Goal: Information Seeking & Learning: Learn about a topic

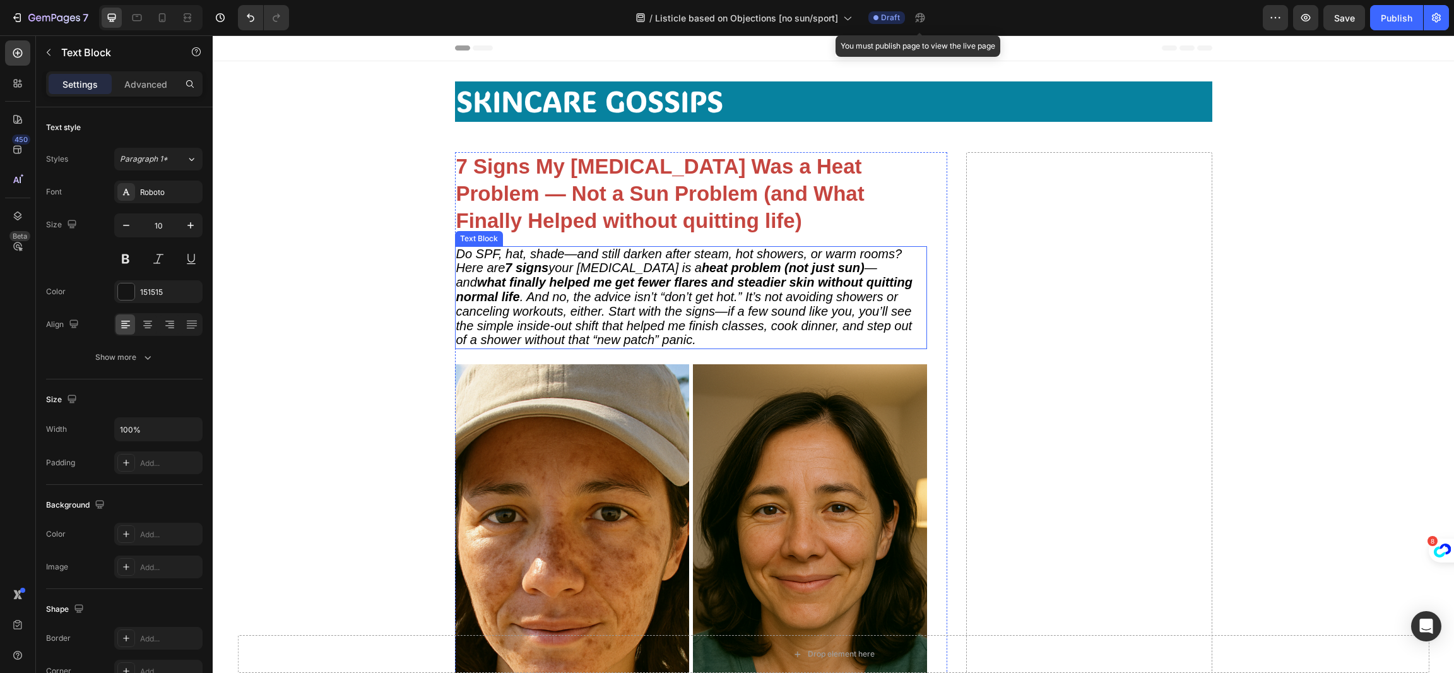
click at [702, 273] on strong "heat problem (not just sun)" at bounding box center [783, 268] width 163 height 14
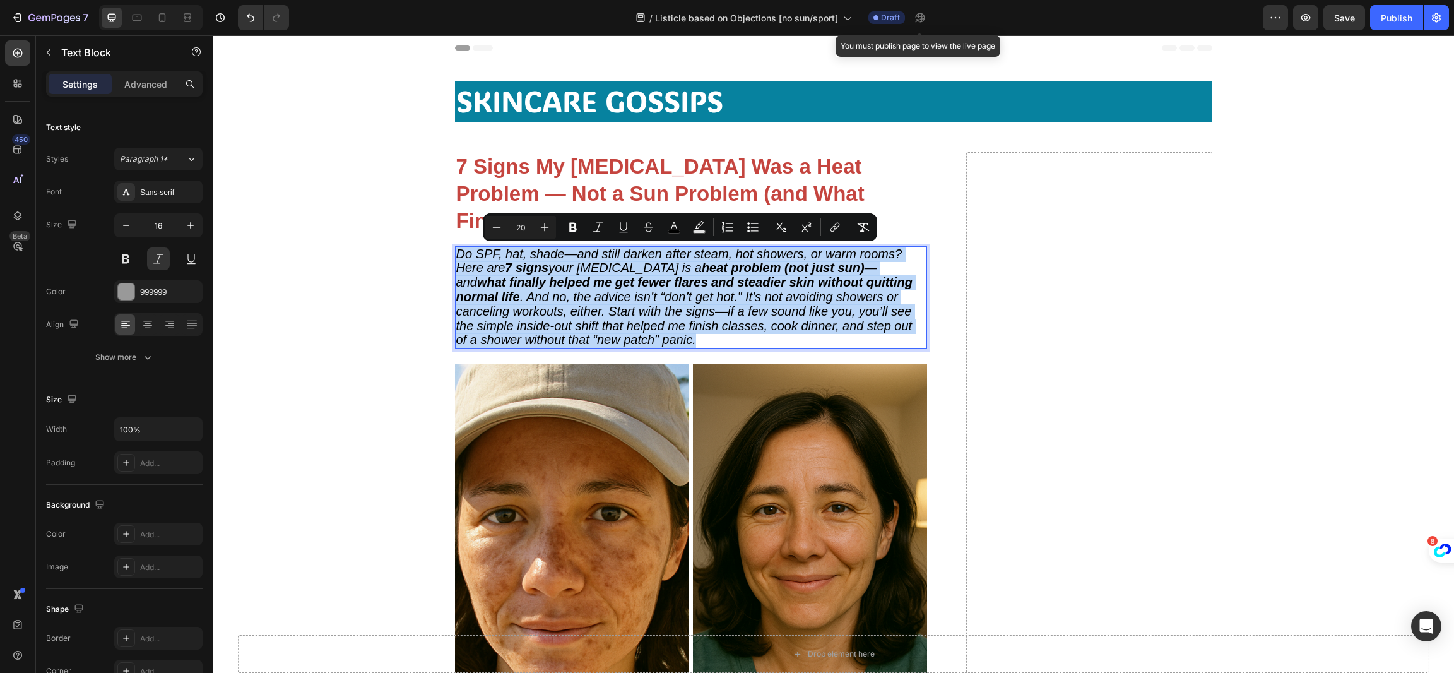
click at [672, 297] on span "Do SPF, hat, shade—and still darken after steam, hot showers, or warm rooms? He…" at bounding box center [684, 297] width 457 height 100
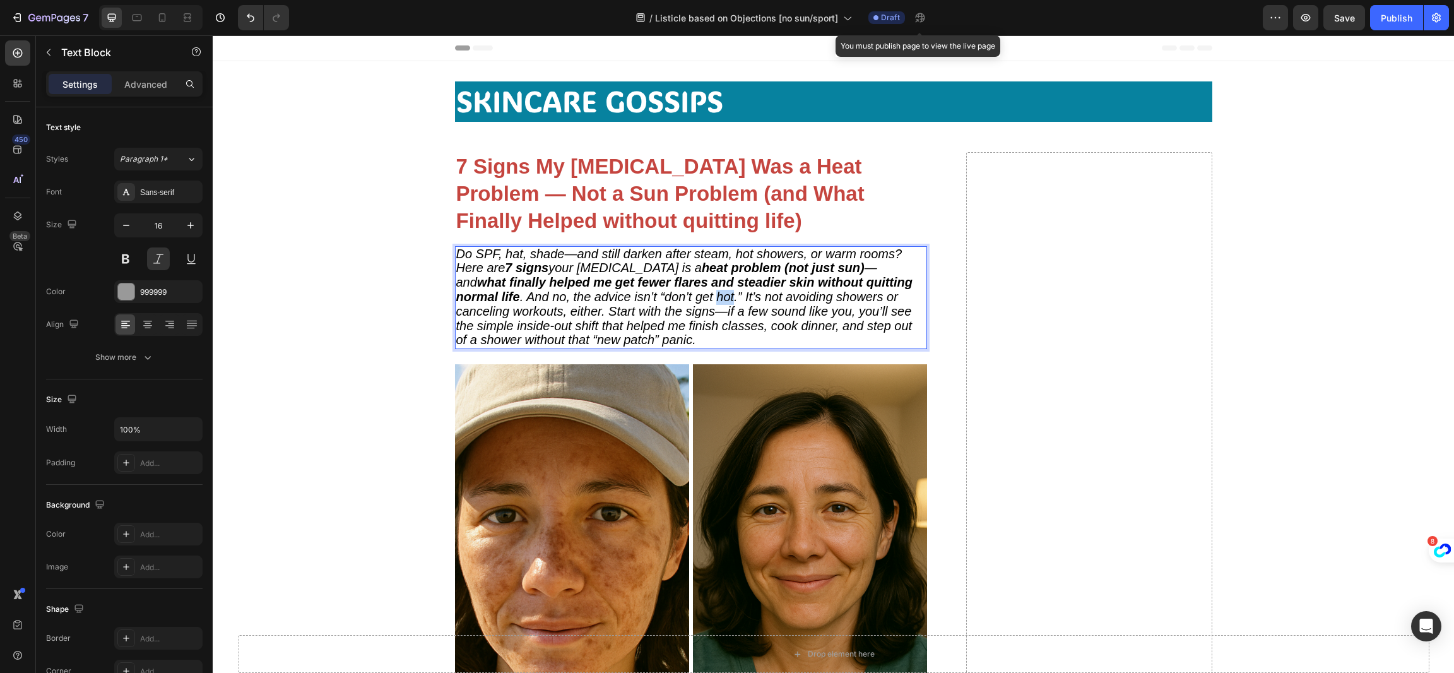
click at [672, 297] on span "Do SPF, hat, shade—and still darken after steam, hot showers, or warm rooms? He…" at bounding box center [684, 297] width 457 height 100
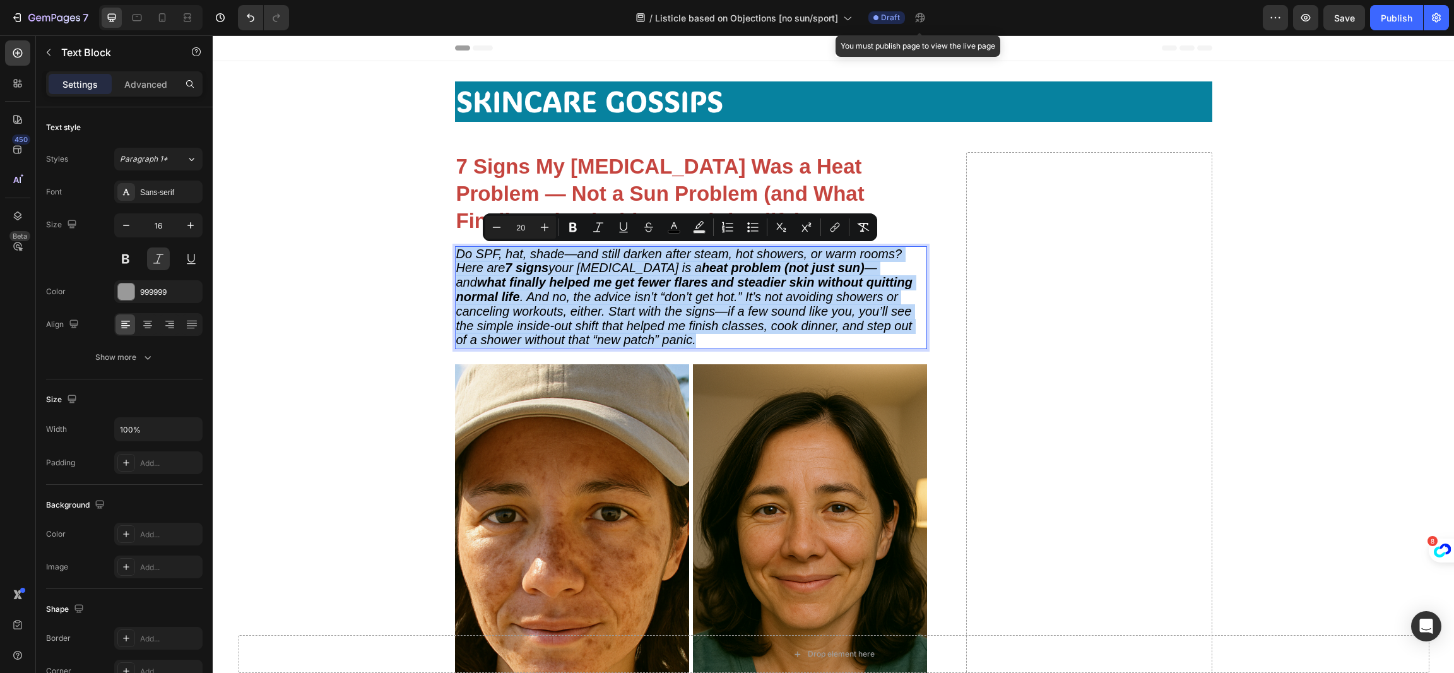
click at [672, 304] on span "Do SPF, hat, shade—and still darken after steam, hot showers, or warm rooms? He…" at bounding box center [684, 297] width 457 height 100
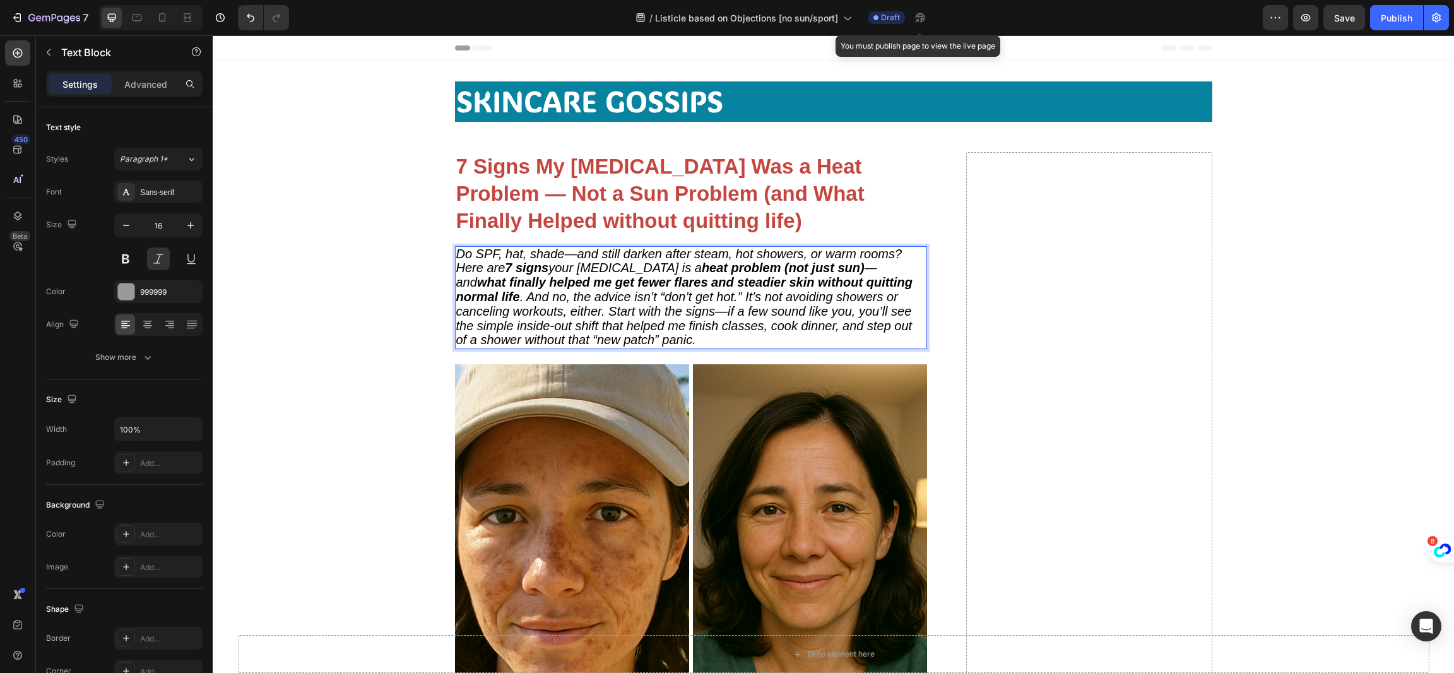
click at [614, 261] on span "Do SPF, hat, shade—and still darken after steam, hot showers, or warm rooms? He…" at bounding box center [684, 297] width 457 height 100
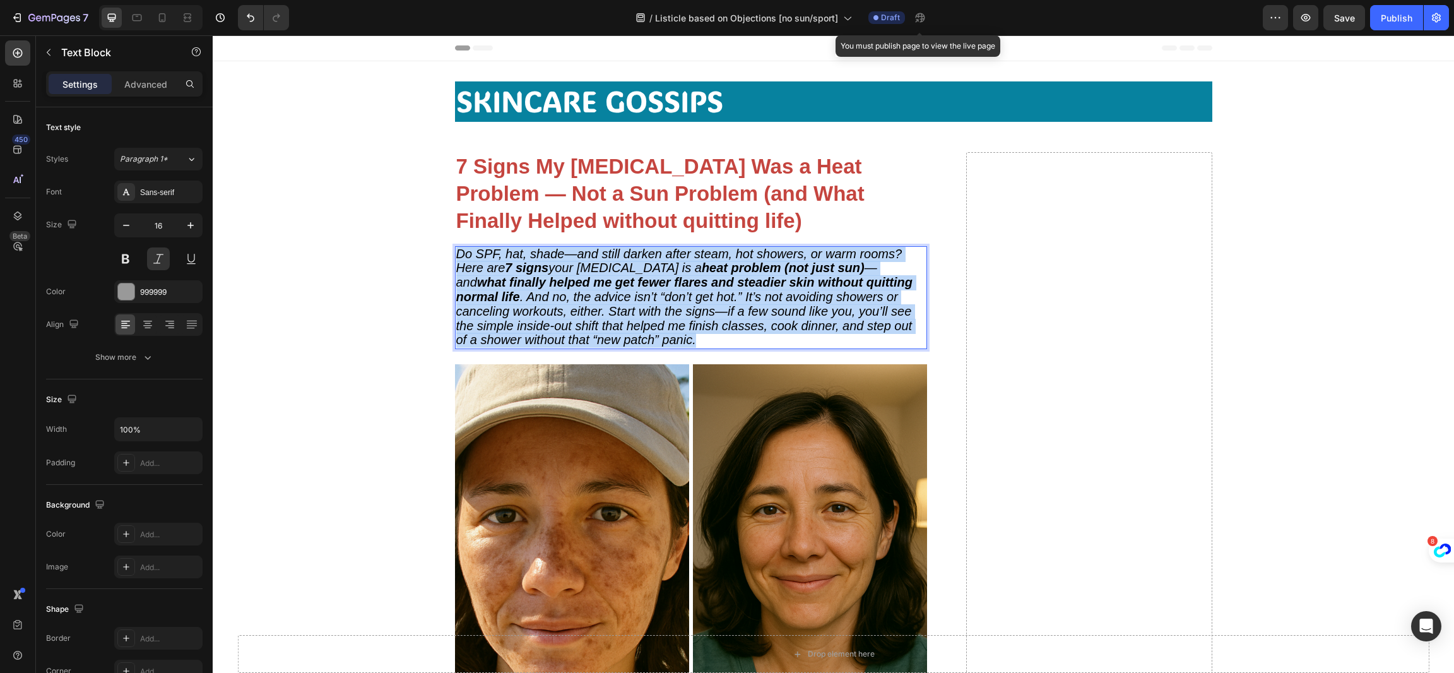
click at [588, 299] on span "Do SPF, hat, shade—and still darken after steam, hot showers, or warm rooms? He…" at bounding box center [684, 297] width 457 height 100
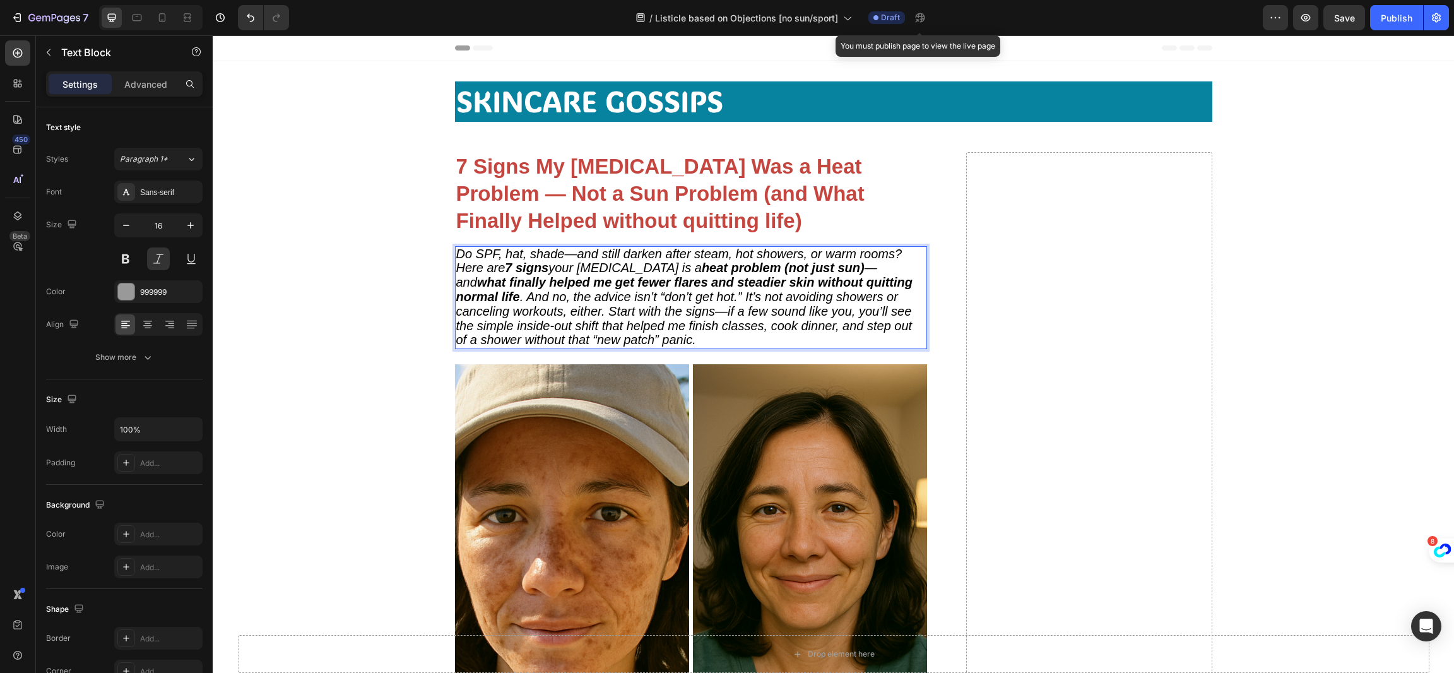
click at [562, 309] on span "Do SPF, hat, shade—and still darken after steam, hot showers, or warm rooms? He…" at bounding box center [684, 297] width 457 height 100
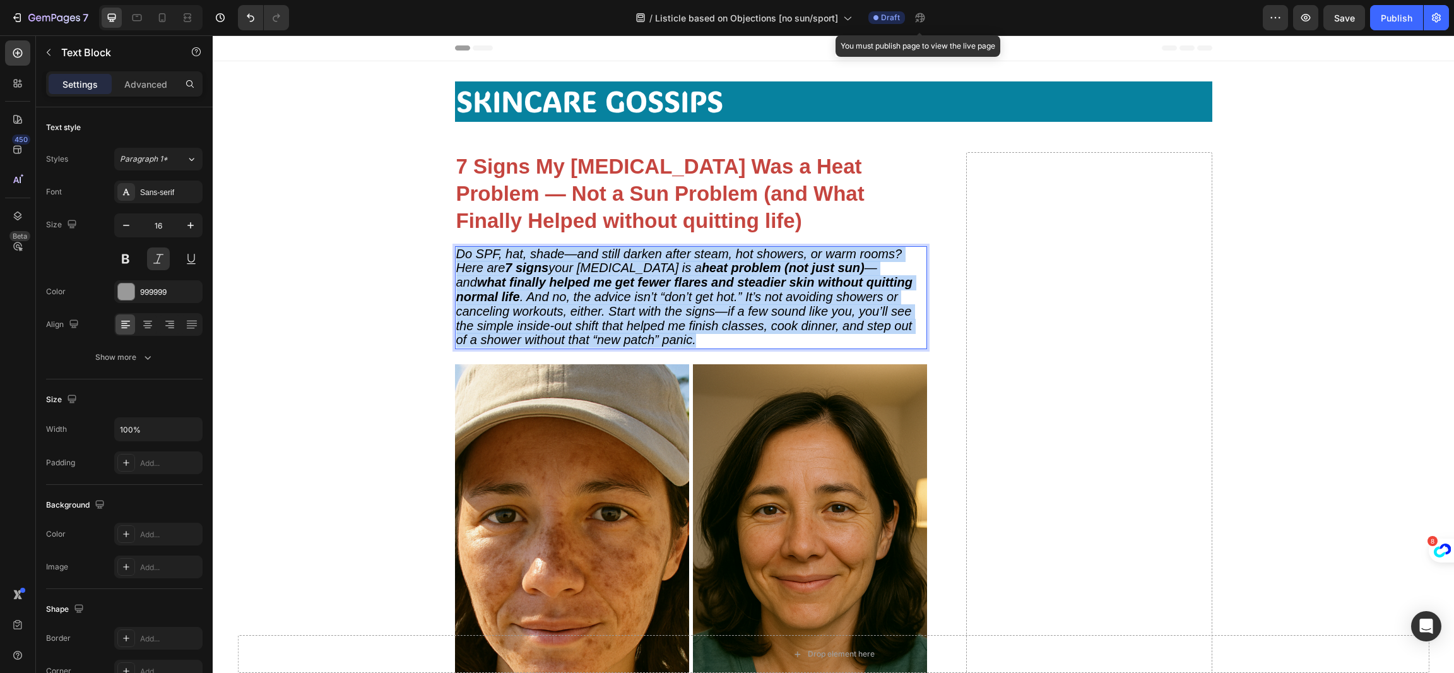
click at [562, 309] on span "Do SPF, hat, shade—and still darken after steam, hot showers, or warm rooms? He…" at bounding box center [684, 297] width 457 height 100
click at [679, 327] on span "Do SPF, hat, shade—and still darken after steam, hot showers, or warm rooms? He…" at bounding box center [684, 297] width 457 height 100
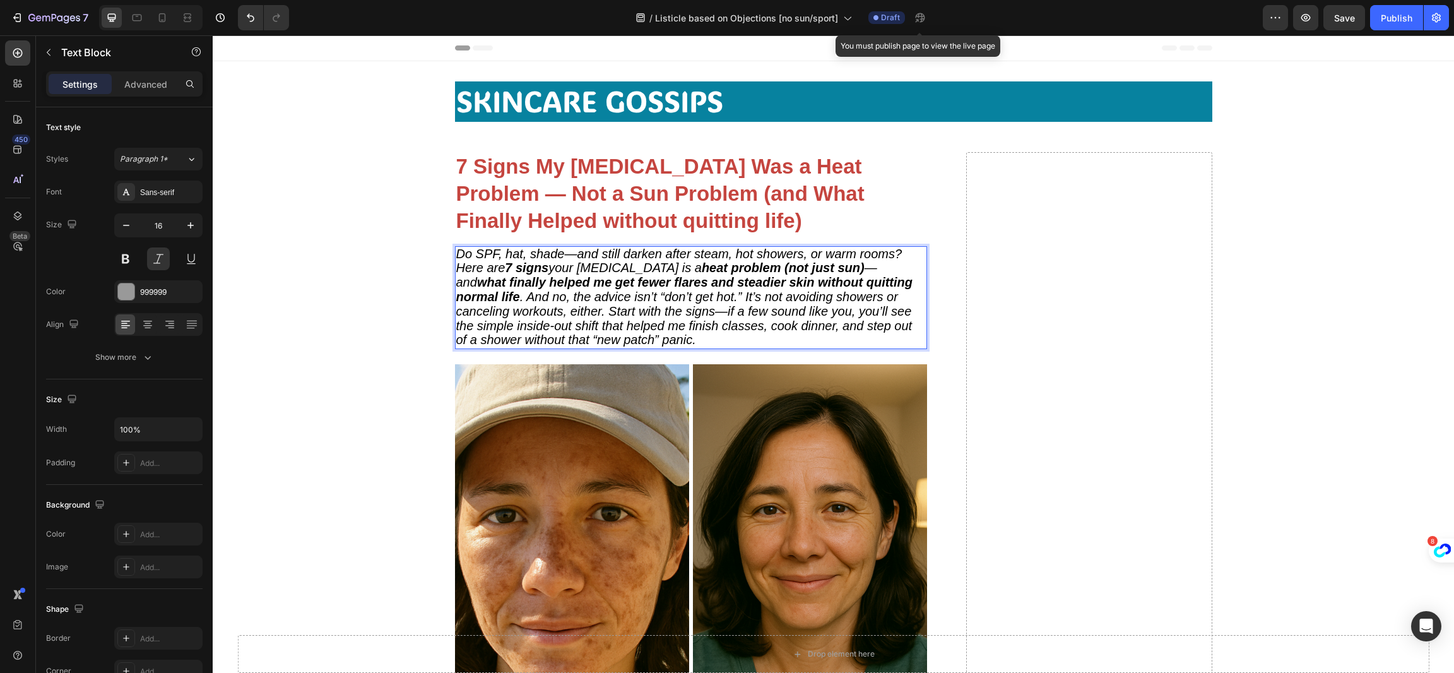
click at [679, 327] on span "Do SPF, hat, shade—and still darken after steam, hot showers, or warm rooms? He…" at bounding box center [684, 297] width 457 height 100
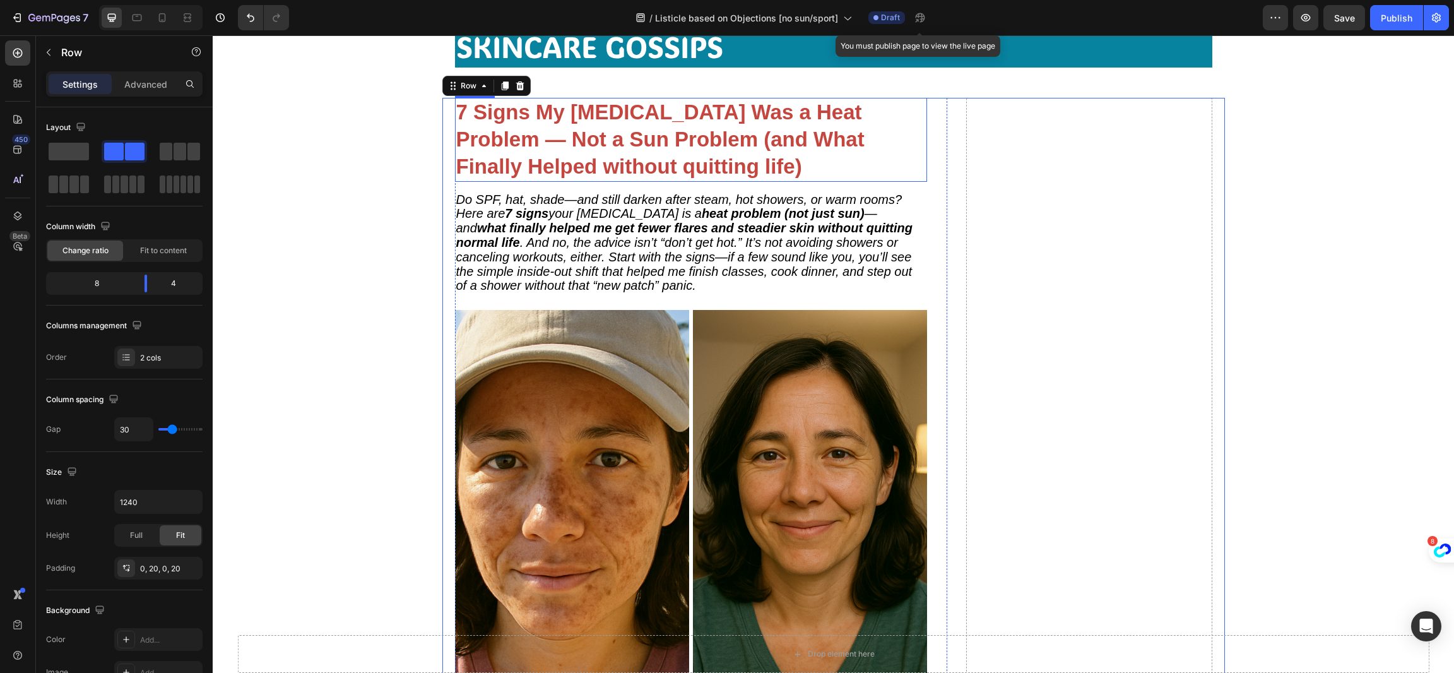
scroll to position [283, 0]
